Goal: Task Accomplishment & Management: Manage account settings

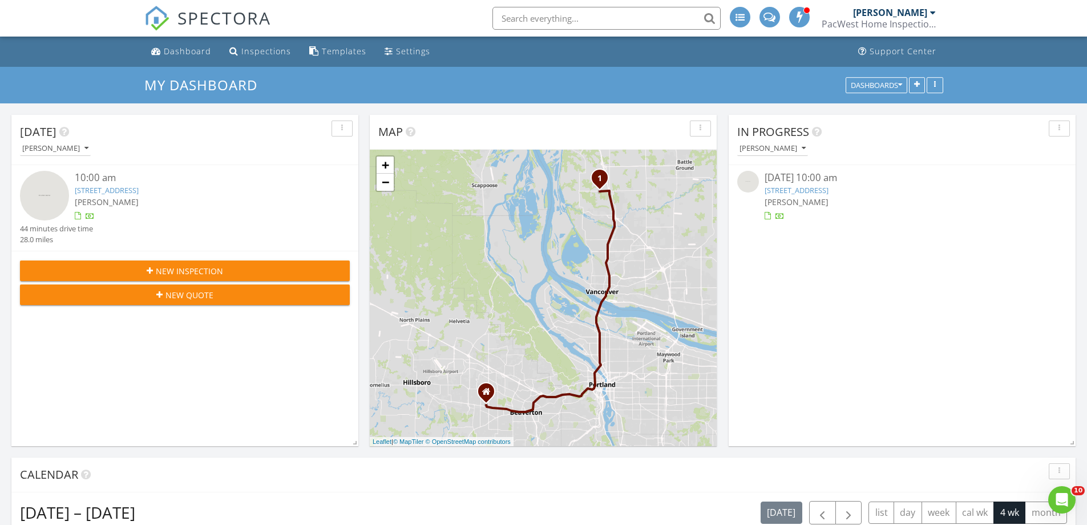
click at [139, 191] on link "[STREET_ADDRESS]" at bounding box center [107, 190] width 64 height 10
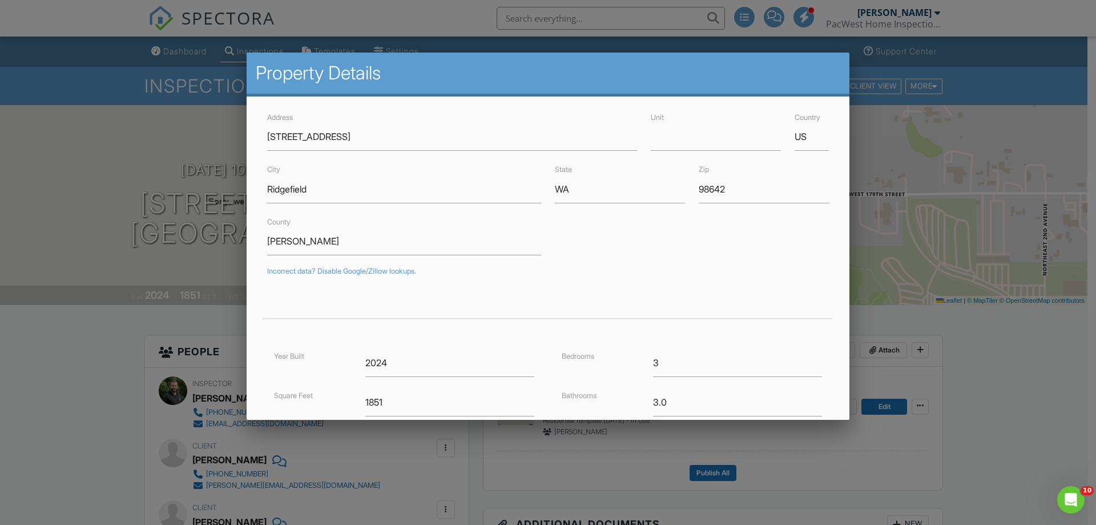
click at [44, 415] on div at bounding box center [548, 271] width 1096 height 656
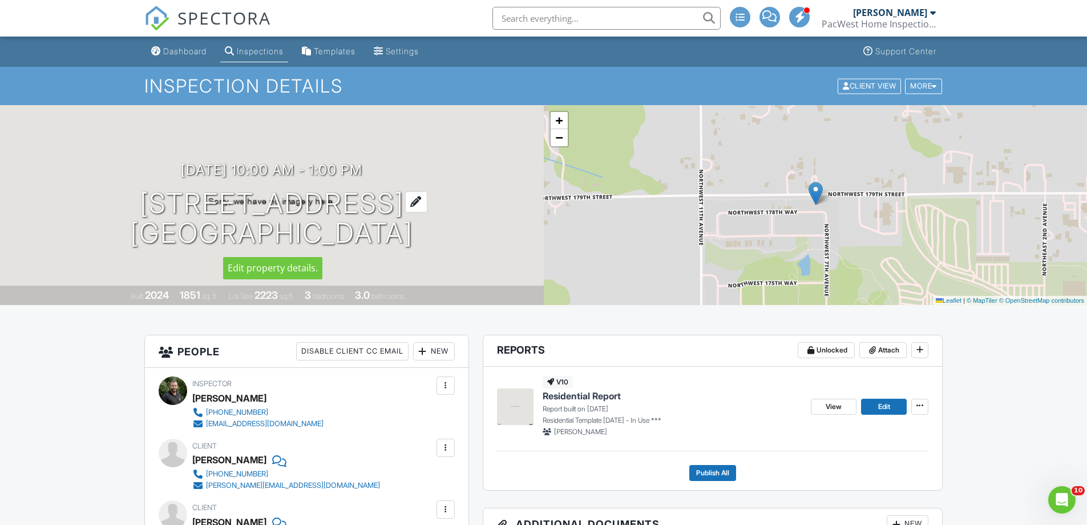
click at [279, 211] on h1 "[STREET_ADDRESS] [GEOGRAPHIC_DATA]" at bounding box center [271, 218] width 283 height 61
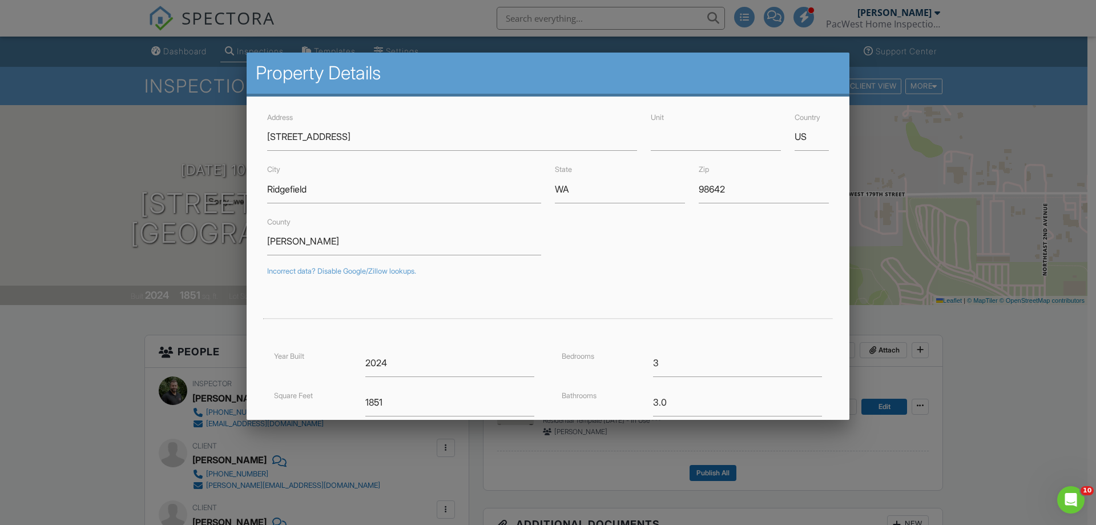
click at [89, 392] on div at bounding box center [548, 271] width 1096 height 656
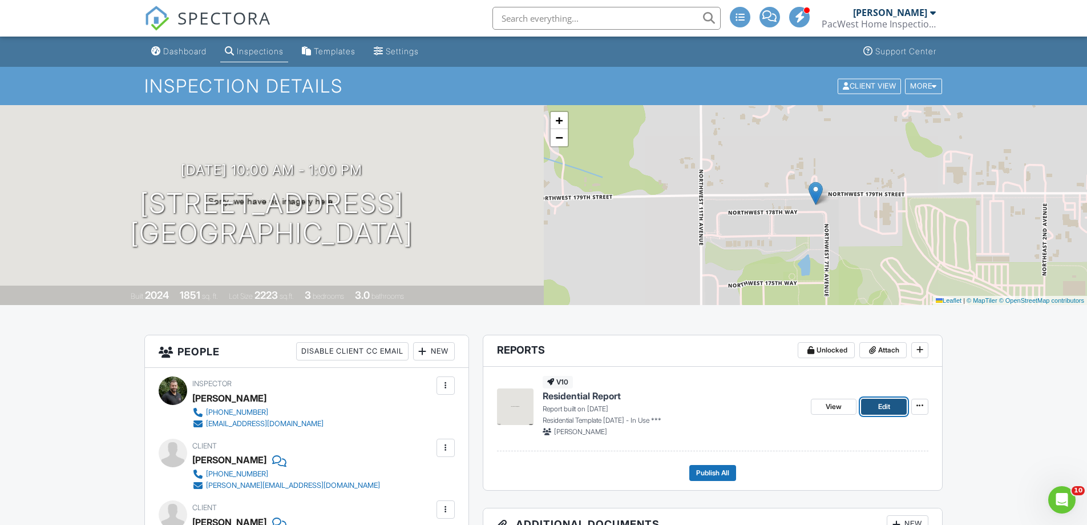
click at [880, 403] on span "Edit" at bounding box center [884, 406] width 12 height 11
